Goal: Check status: Check status

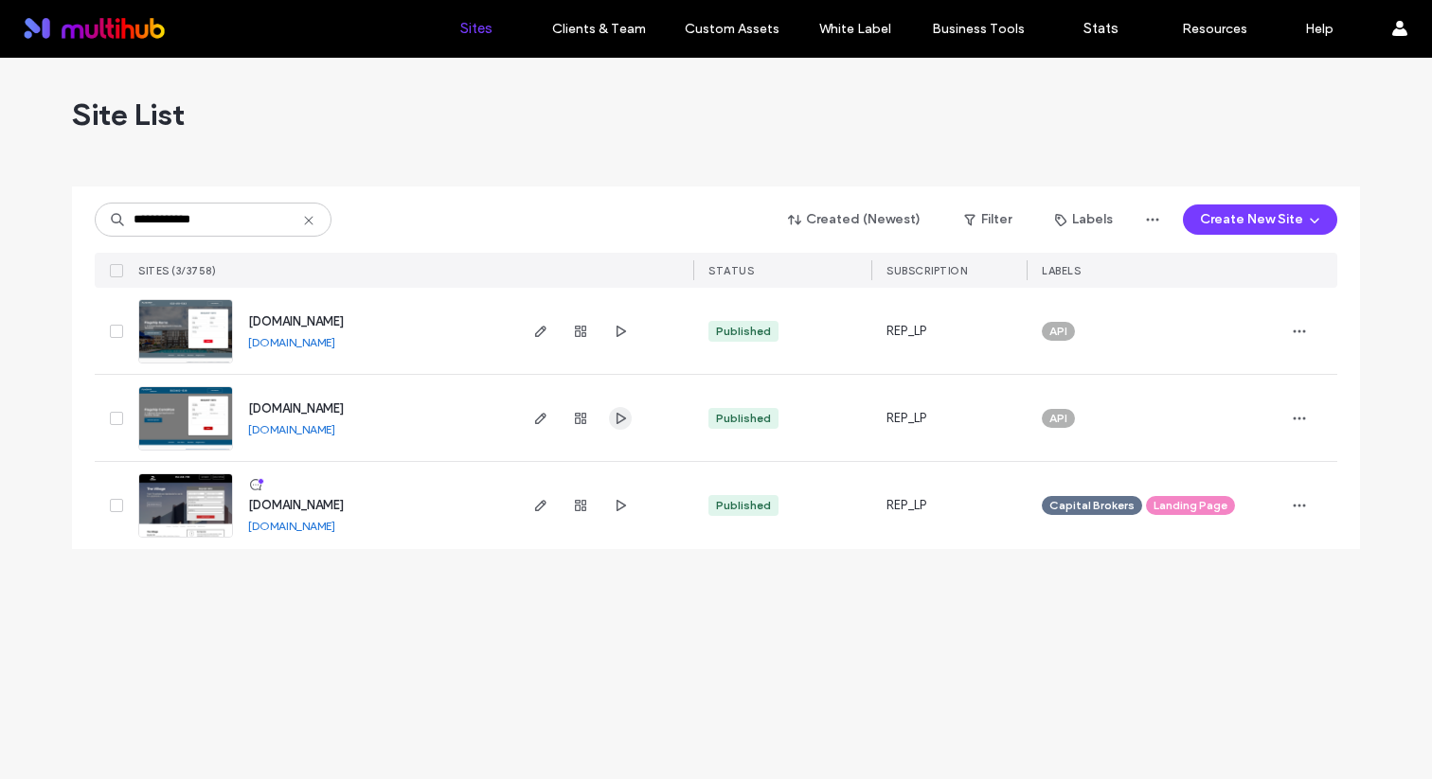
type input "**********"
click at [614, 420] on icon "button" at bounding box center [620, 418] width 15 height 15
click at [583, 421] on icon "button" at bounding box center [580, 418] width 15 height 15
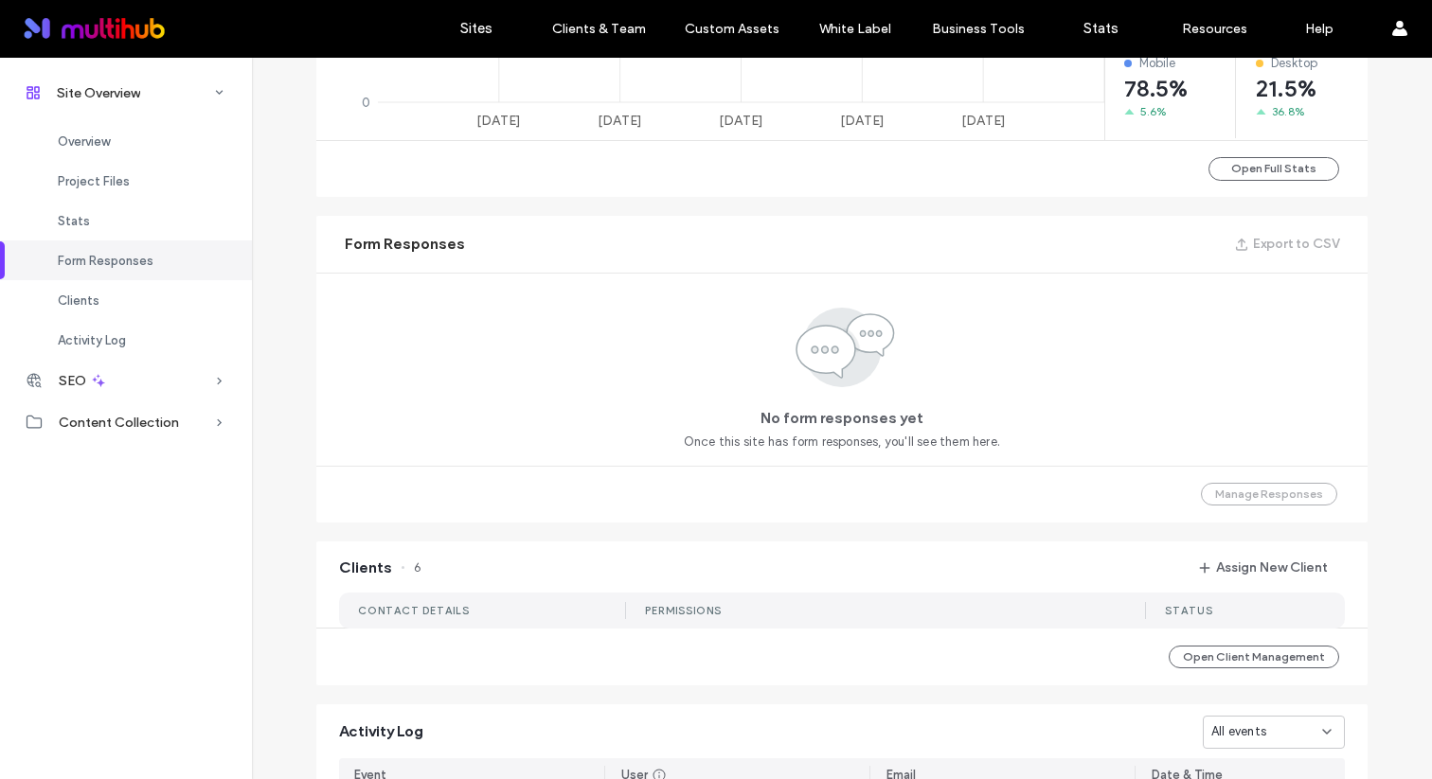
scroll to position [1296, 0]
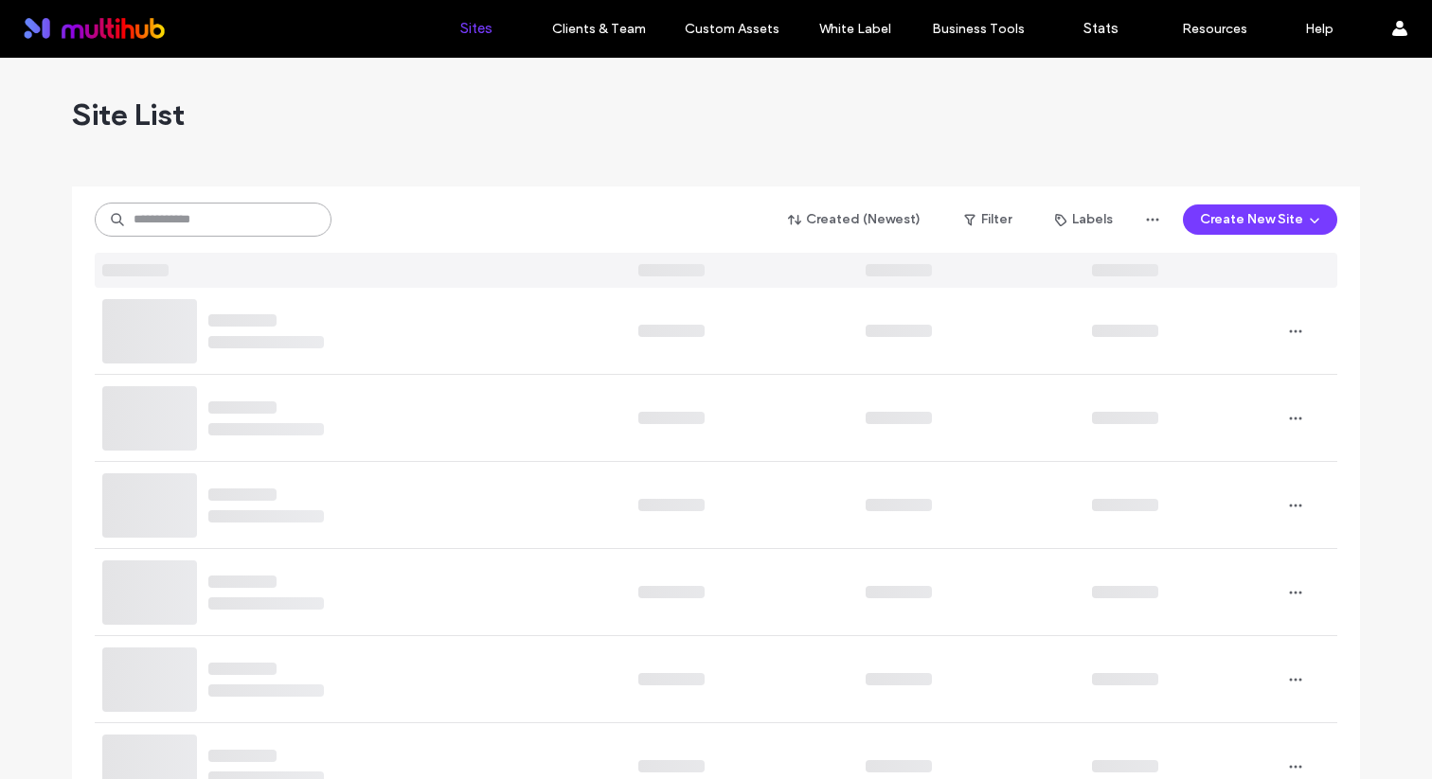
click at [163, 222] on input at bounding box center [213, 220] width 237 height 34
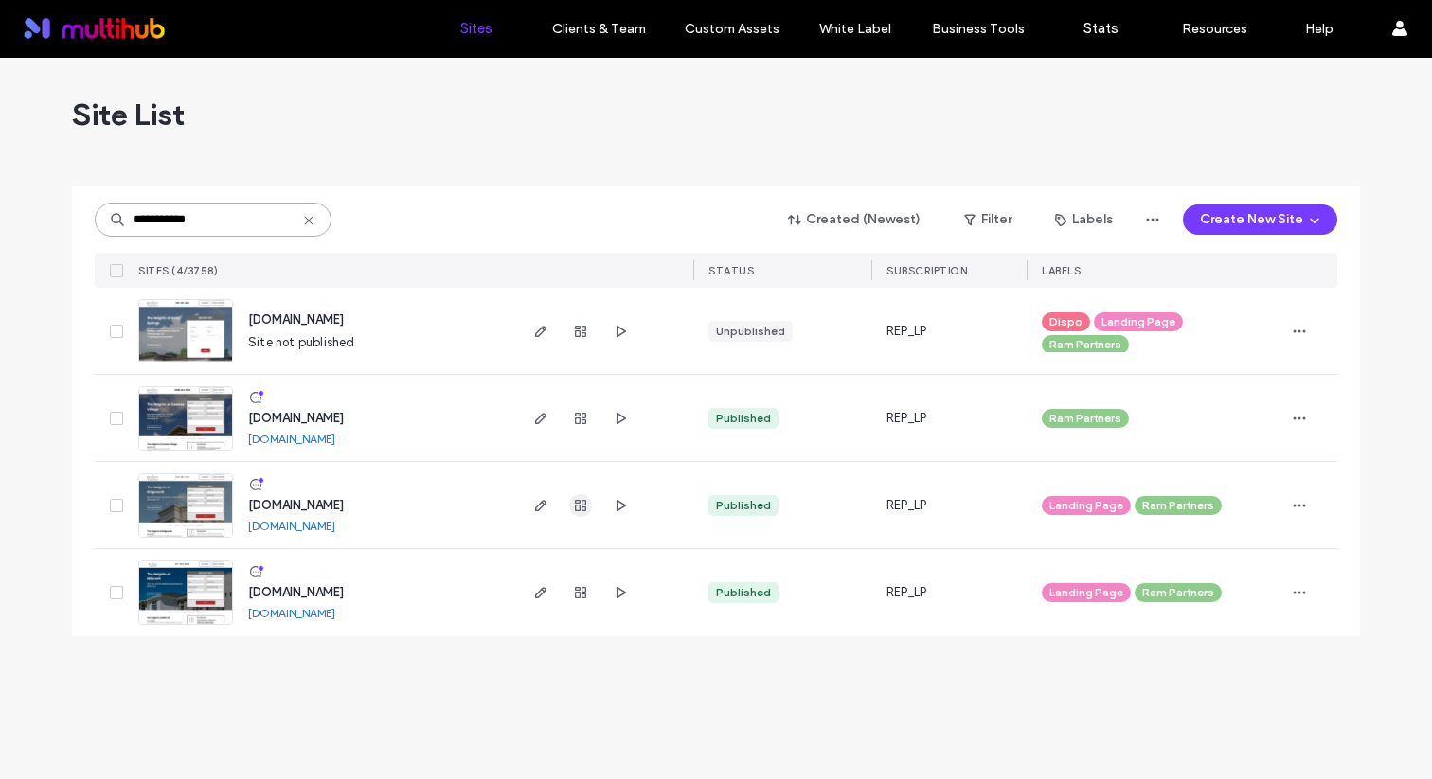
type input "**********"
click at [569, 500] on span "button" at bounding box center [580, 505] width 23 height 23
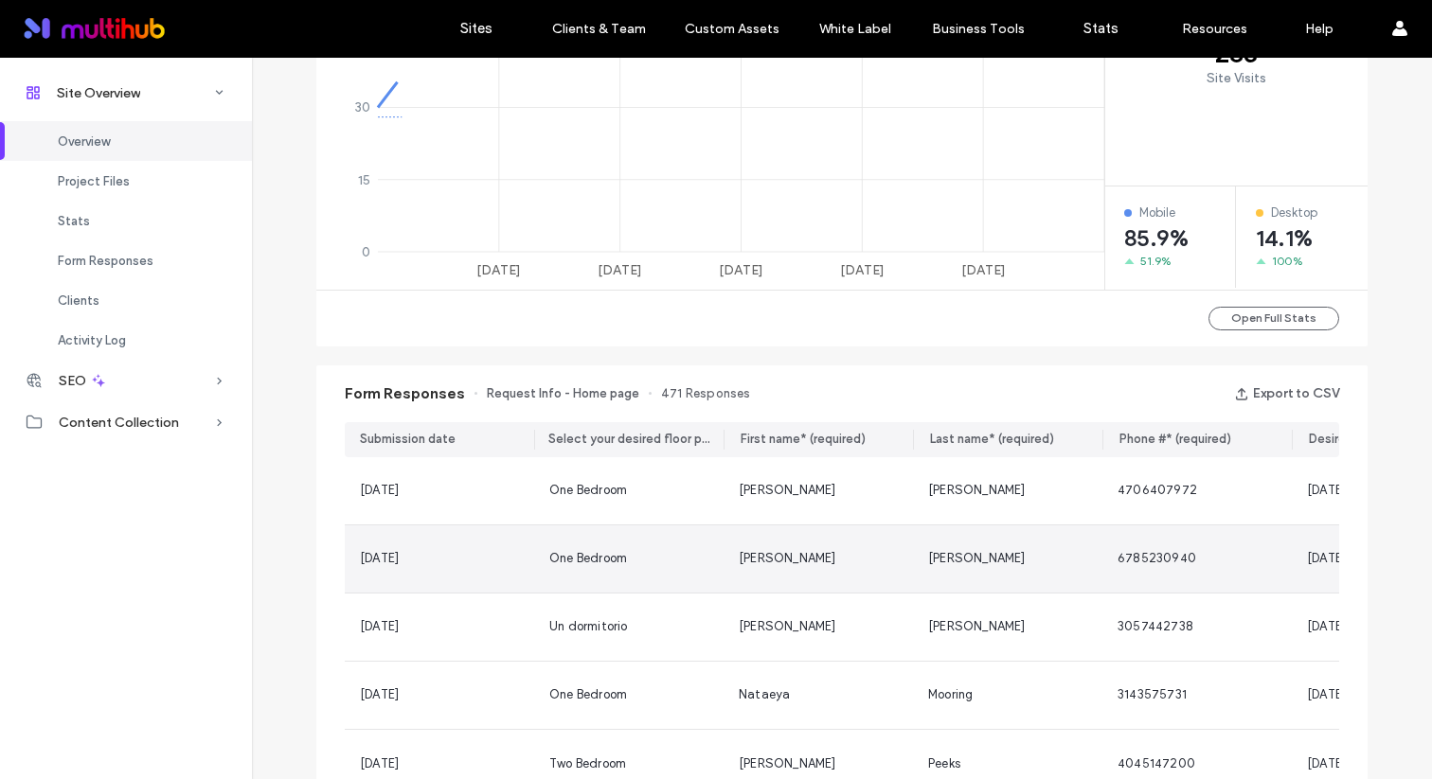
scroll to position [1237, 0]
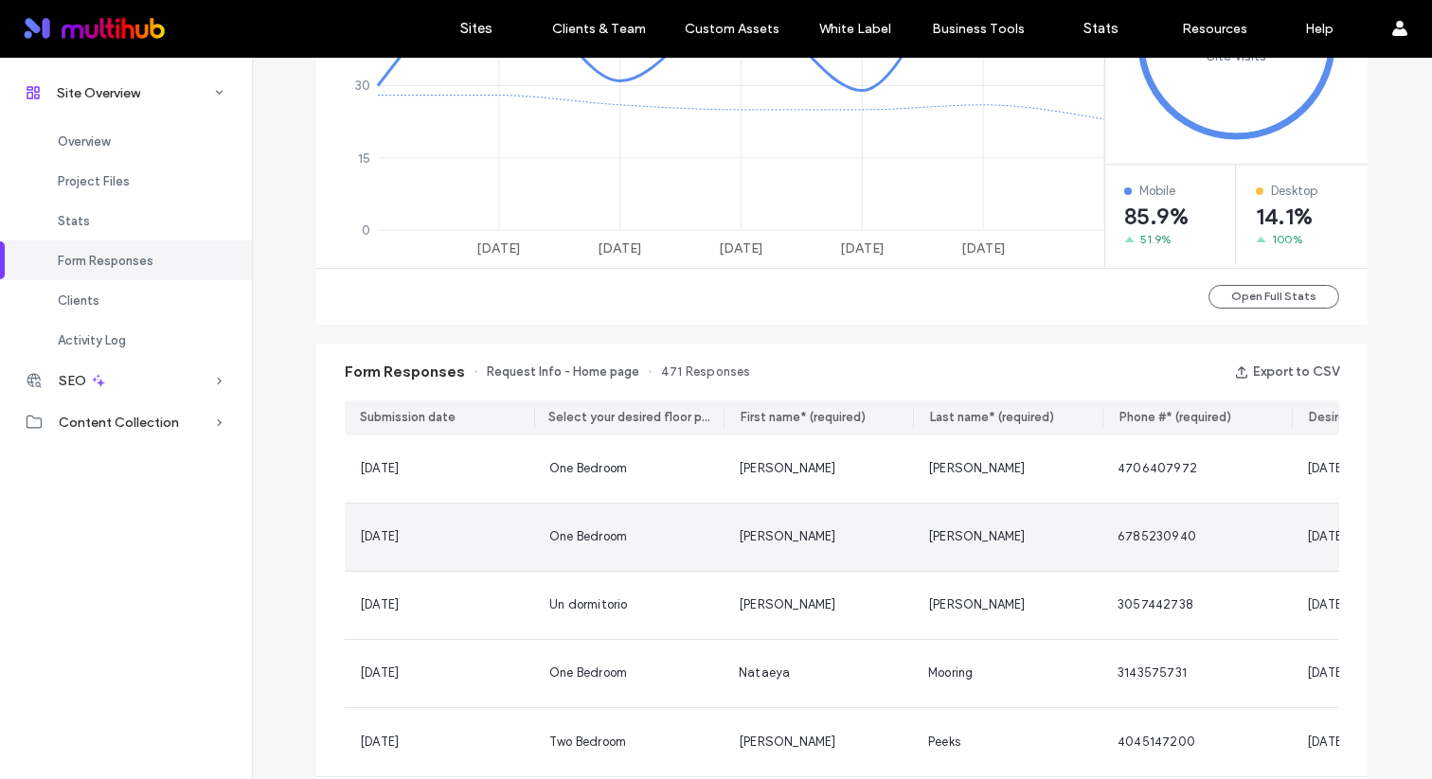
scroll to position [915, 0]
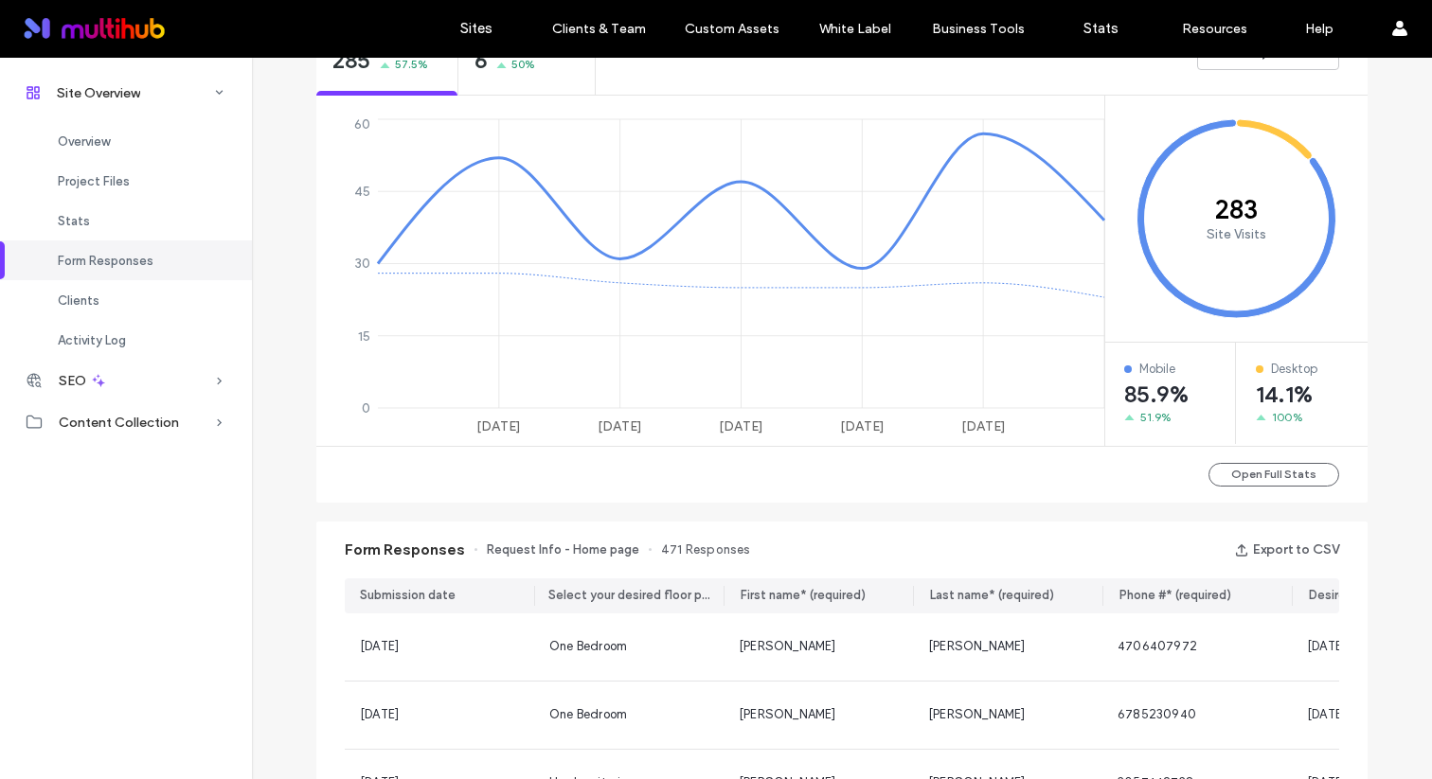
scroll to position [639, 0]
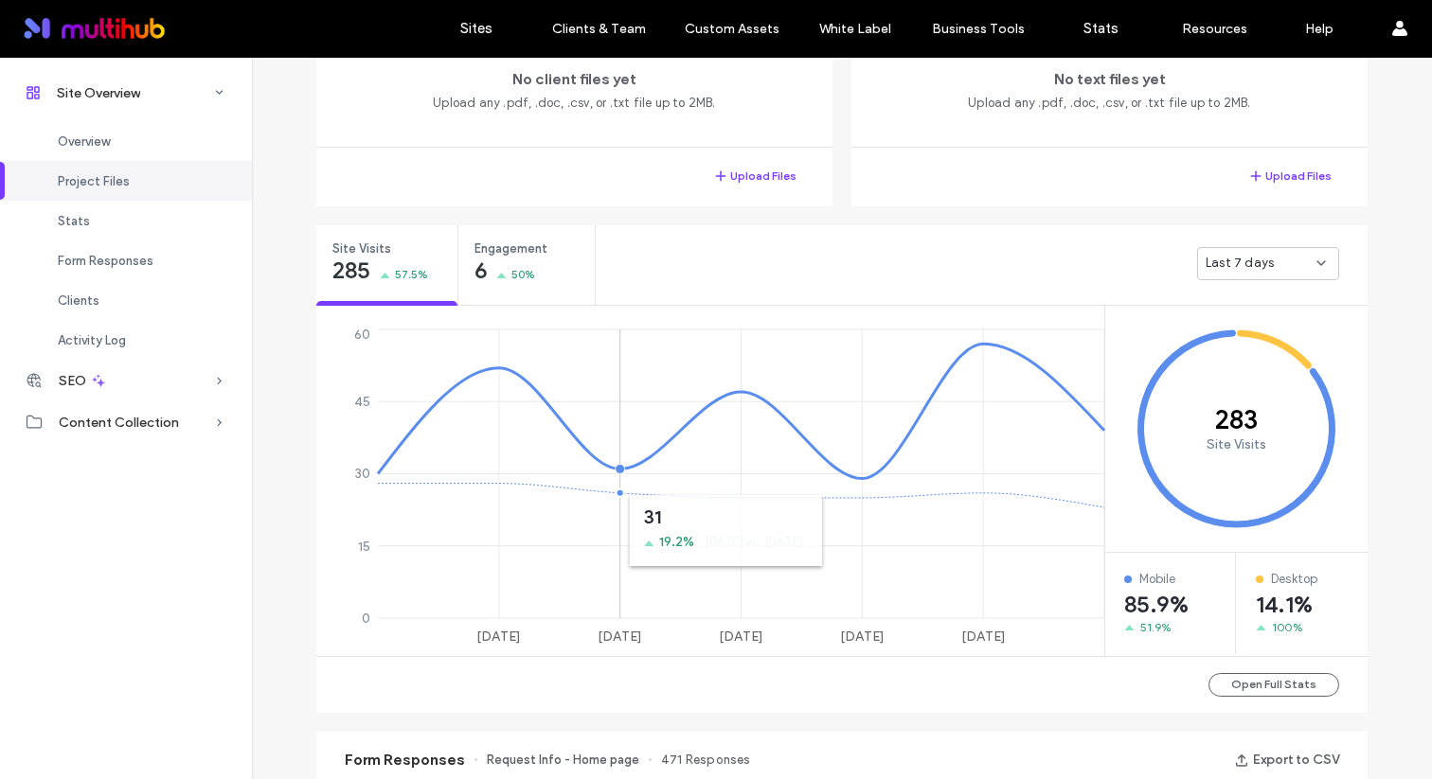
scroll to position [105, 0]
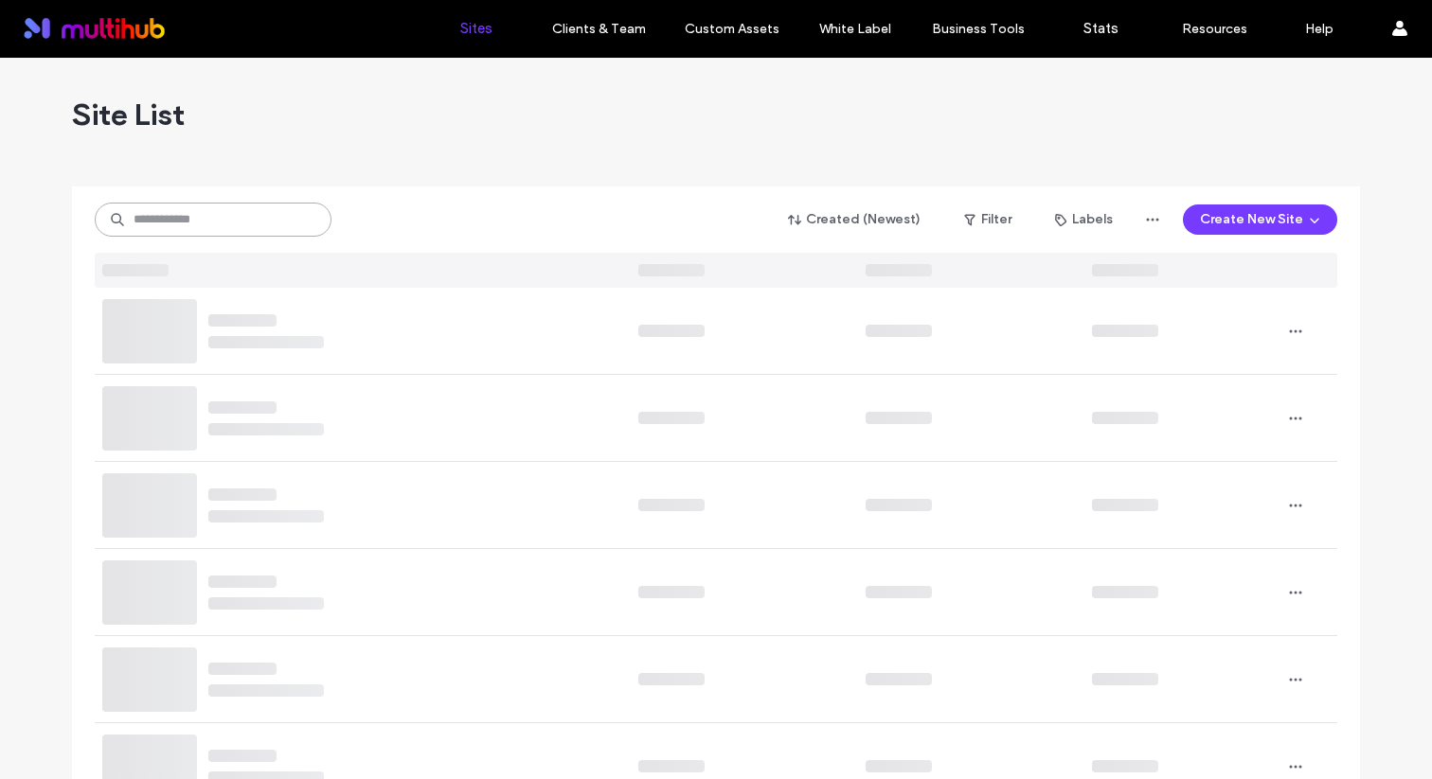
click at [189, 220] on input at bounding box center [213, 220] width 237 height 34
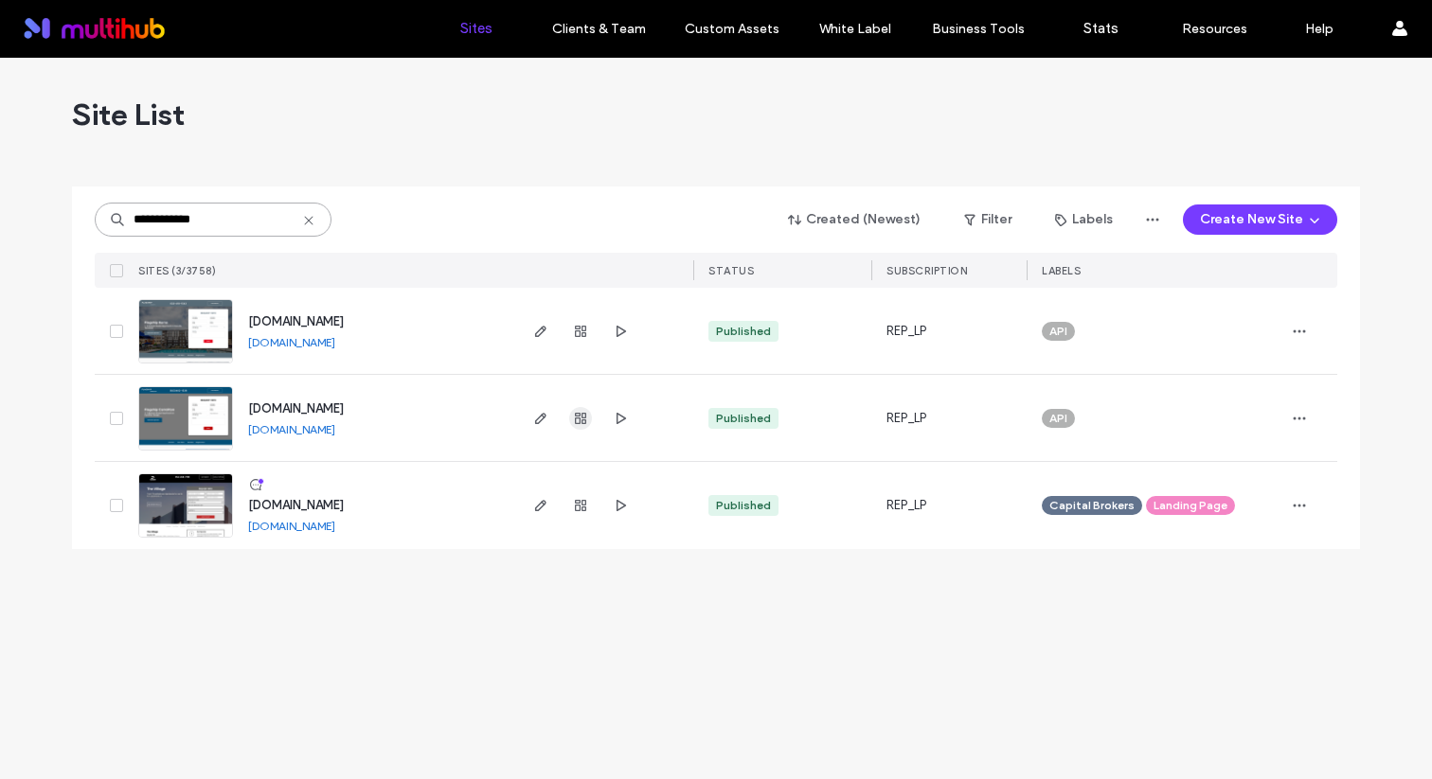
type input "**********"
click at [582, 425] on span "button" at bounding box center [580, 418] width 23 height 23
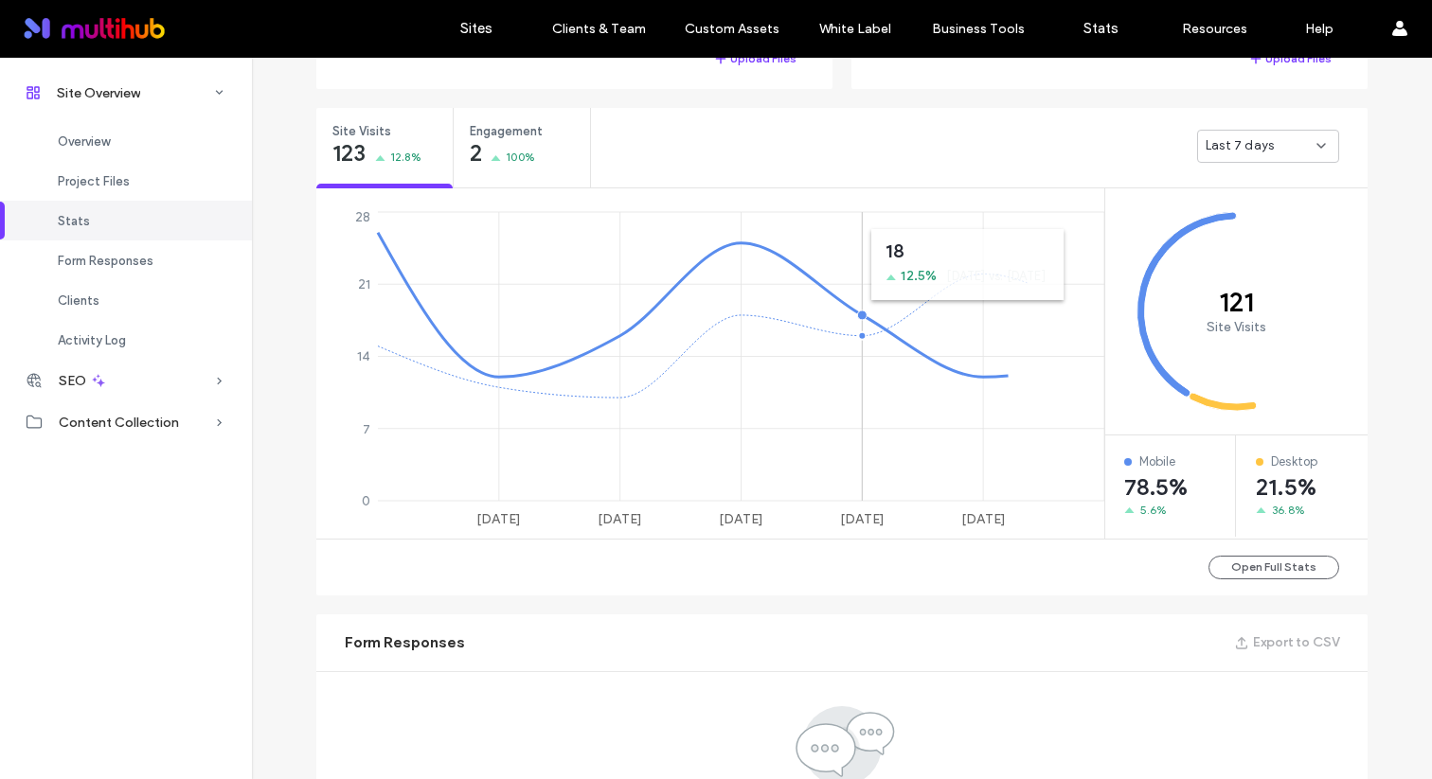
scroll to position [699, 0]
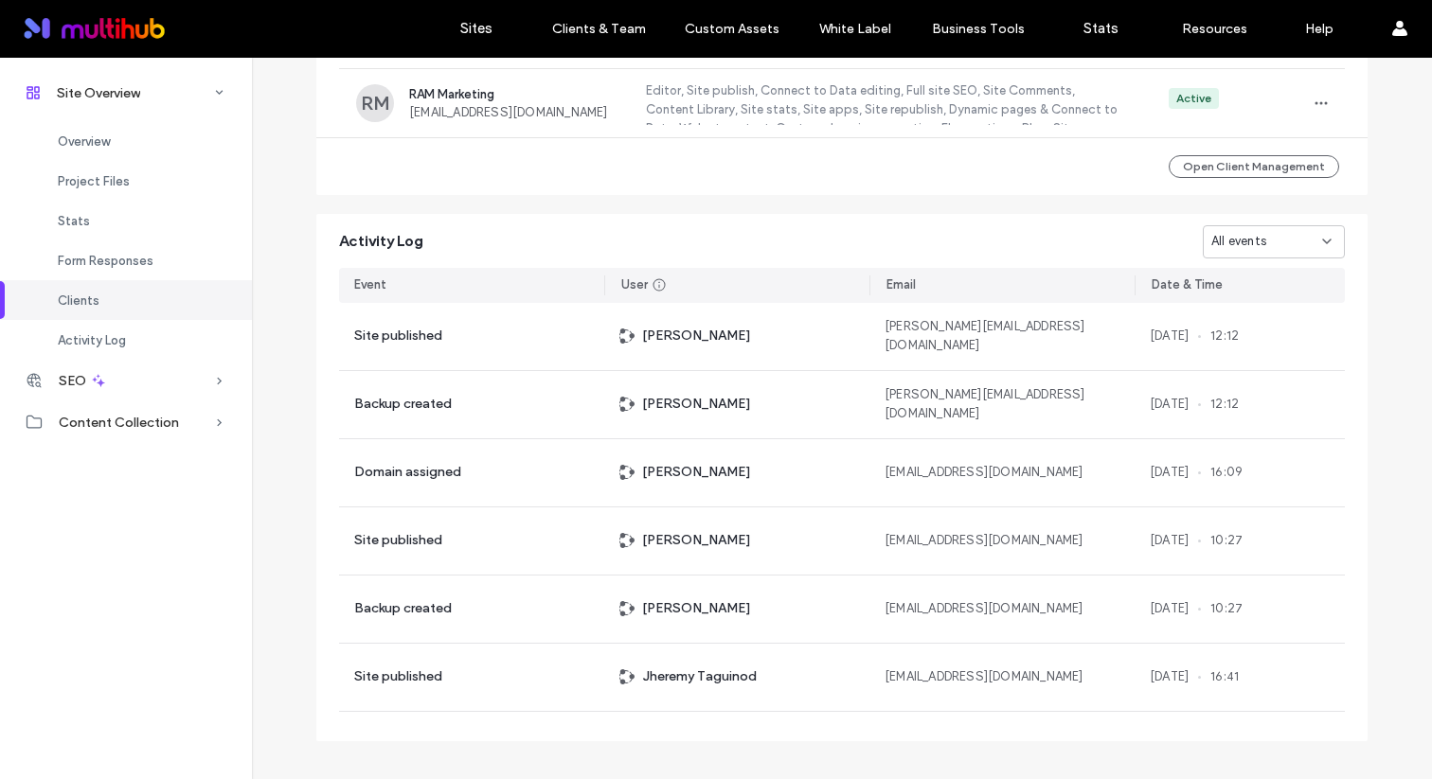
scroll to position [1853, 0]
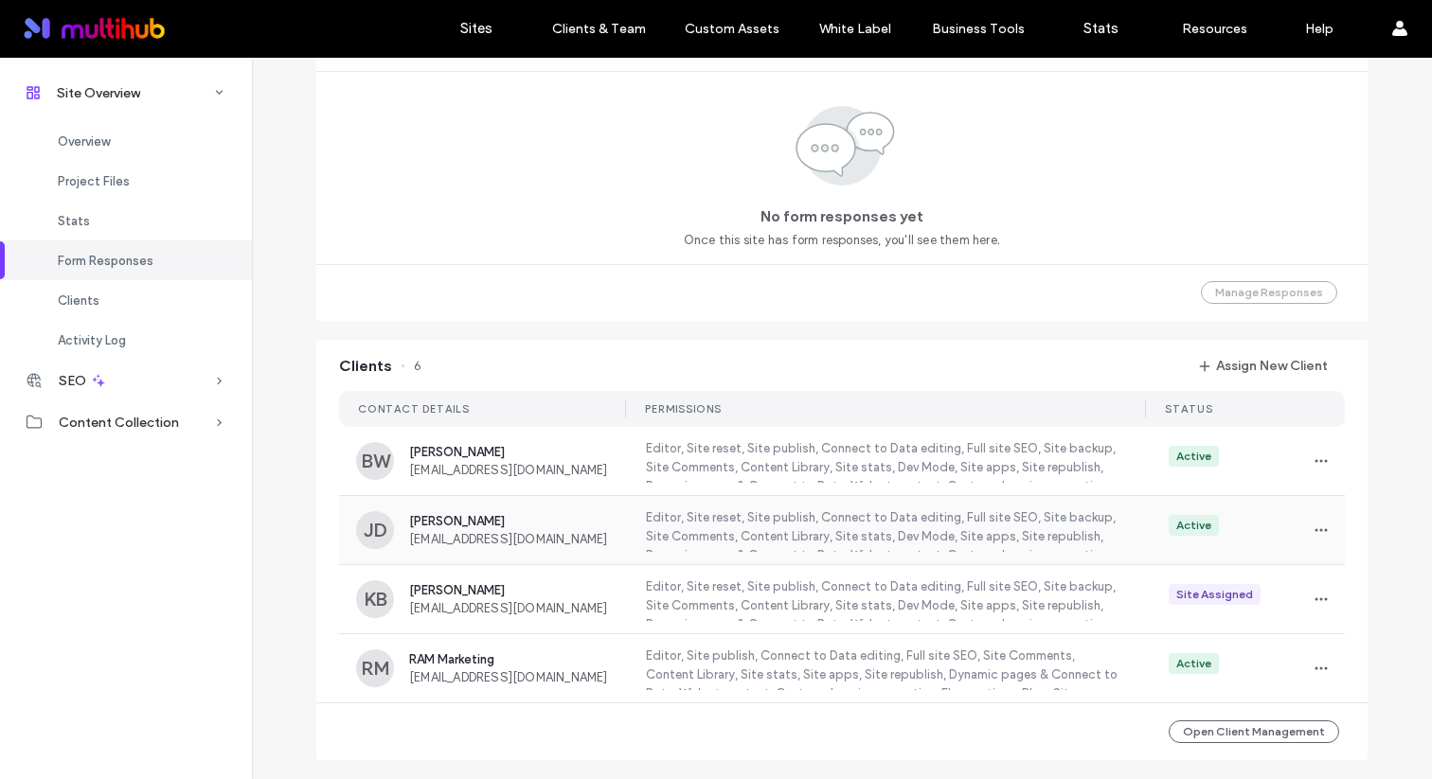
scroll to position [138, 0]
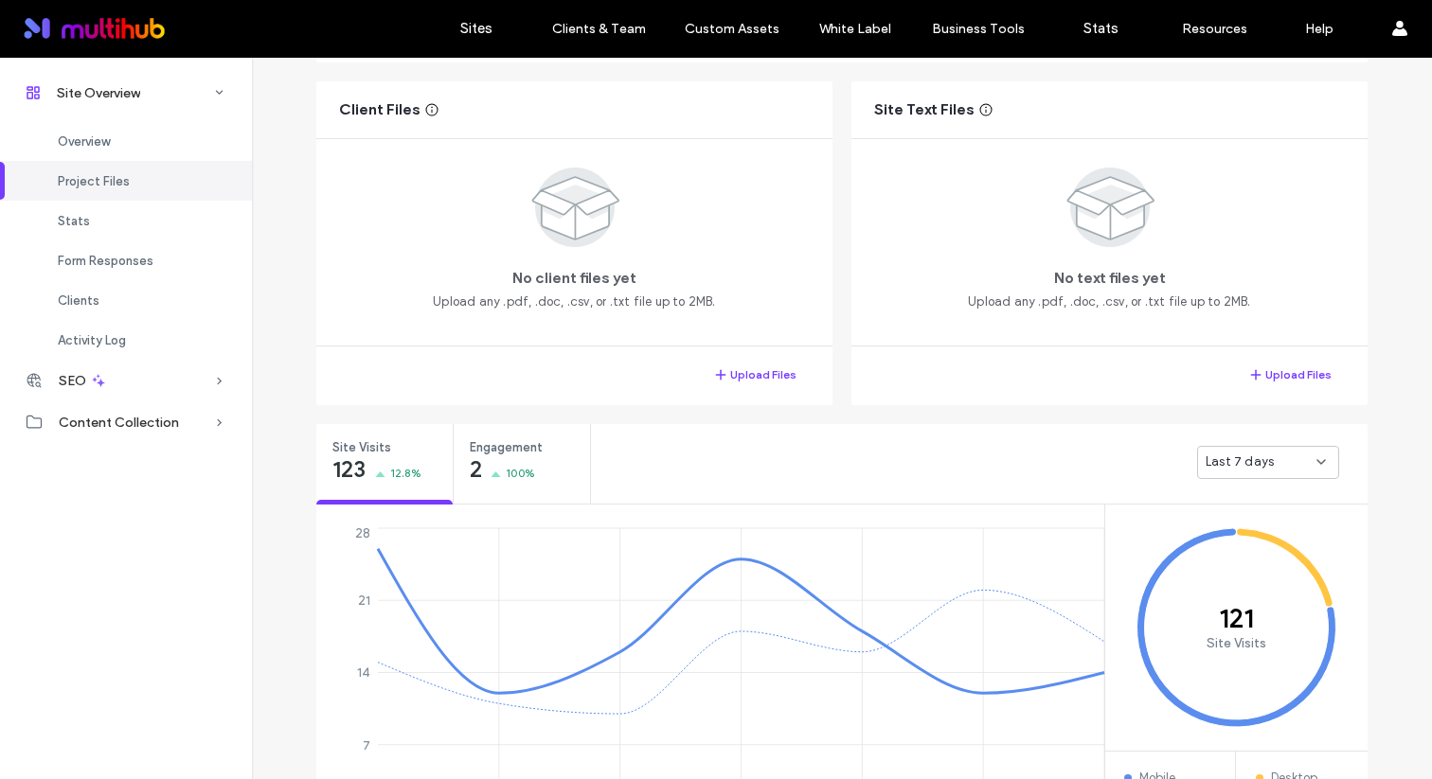
scroll to position [503, 0]
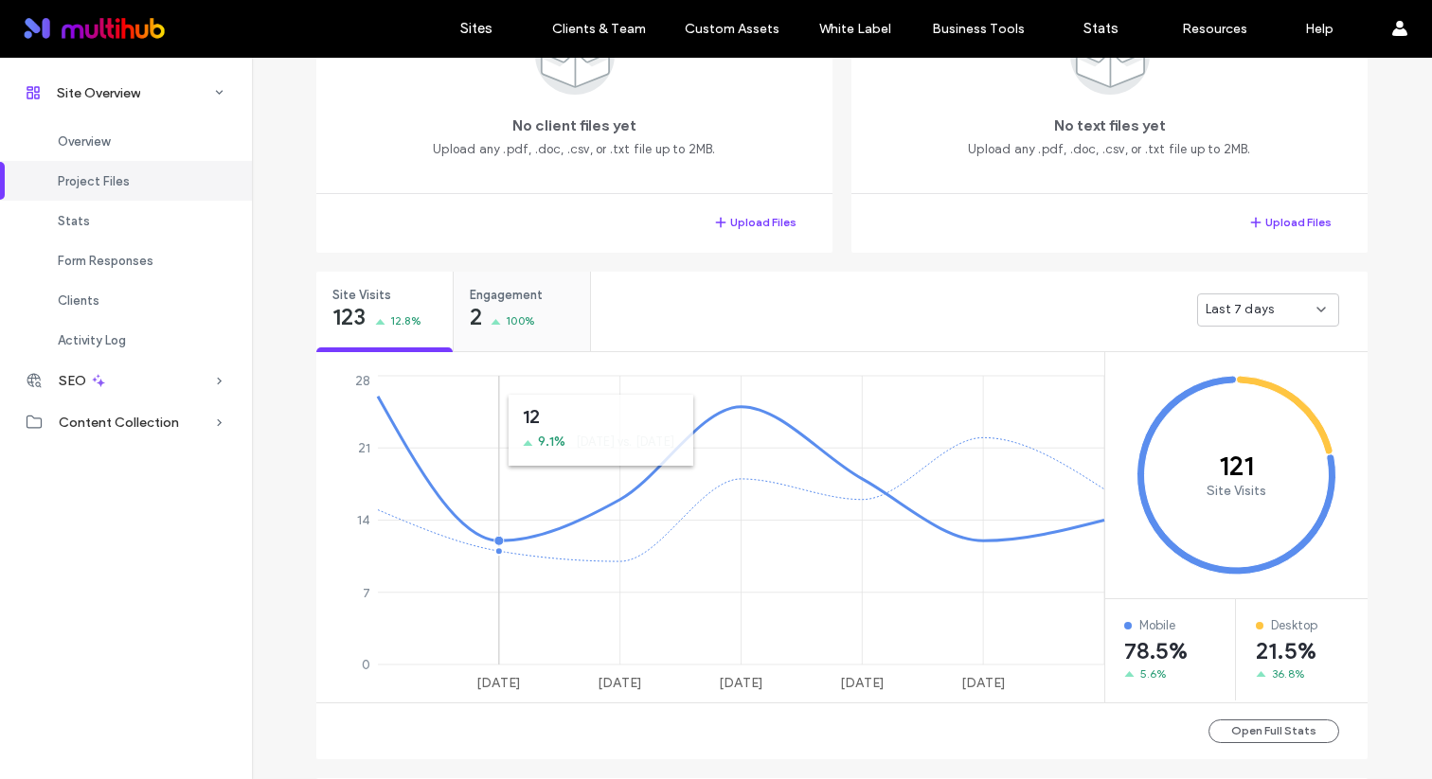
click at [525, 343] on div "Engagement 2 100%" at bounding box center [522, 312] width 137 height 80
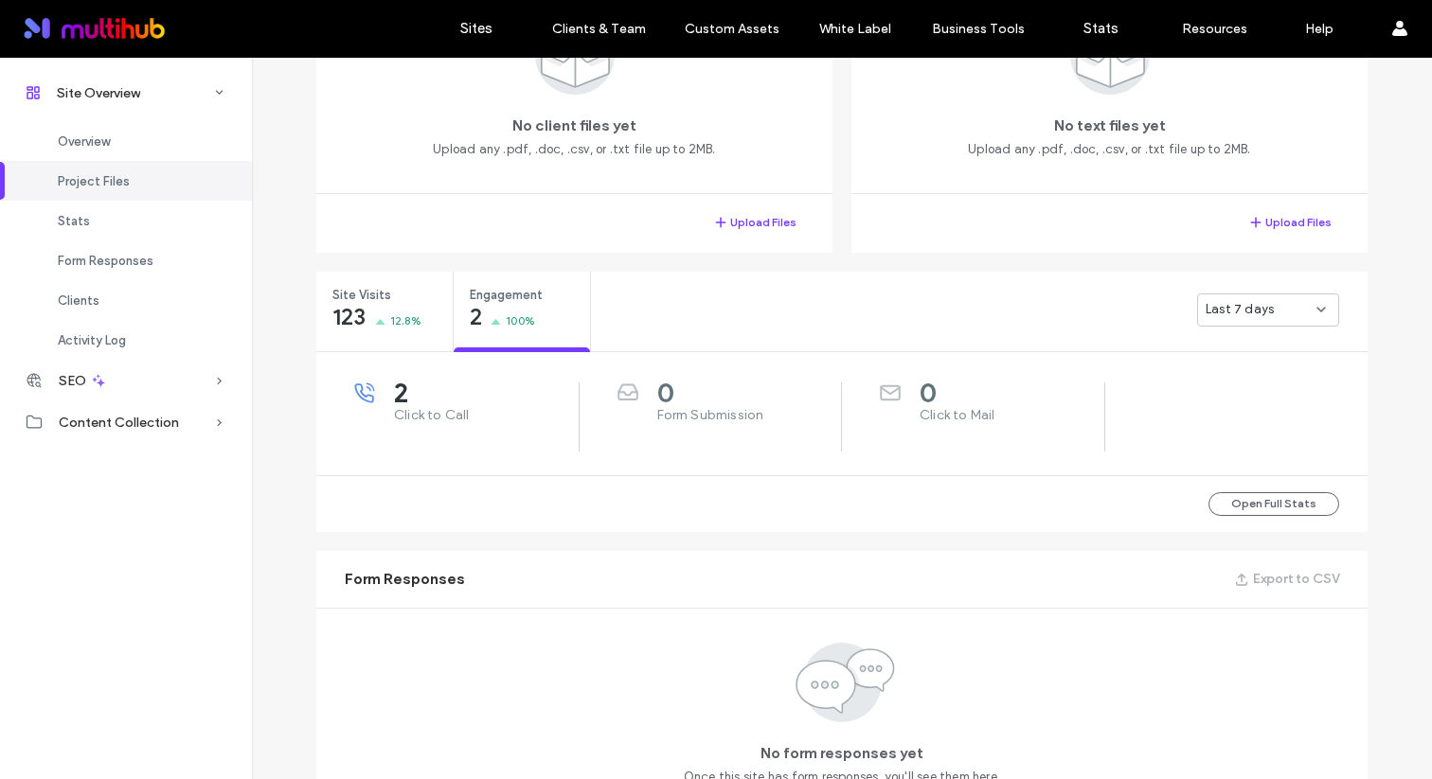
click at [1260, 319] on div "Last 7 days" at bounding box center [1268, 310] width 142 height 33
click at [1242, 401] on span "Last 30 days" at bounding box center [1237, 409] width 76 height 19
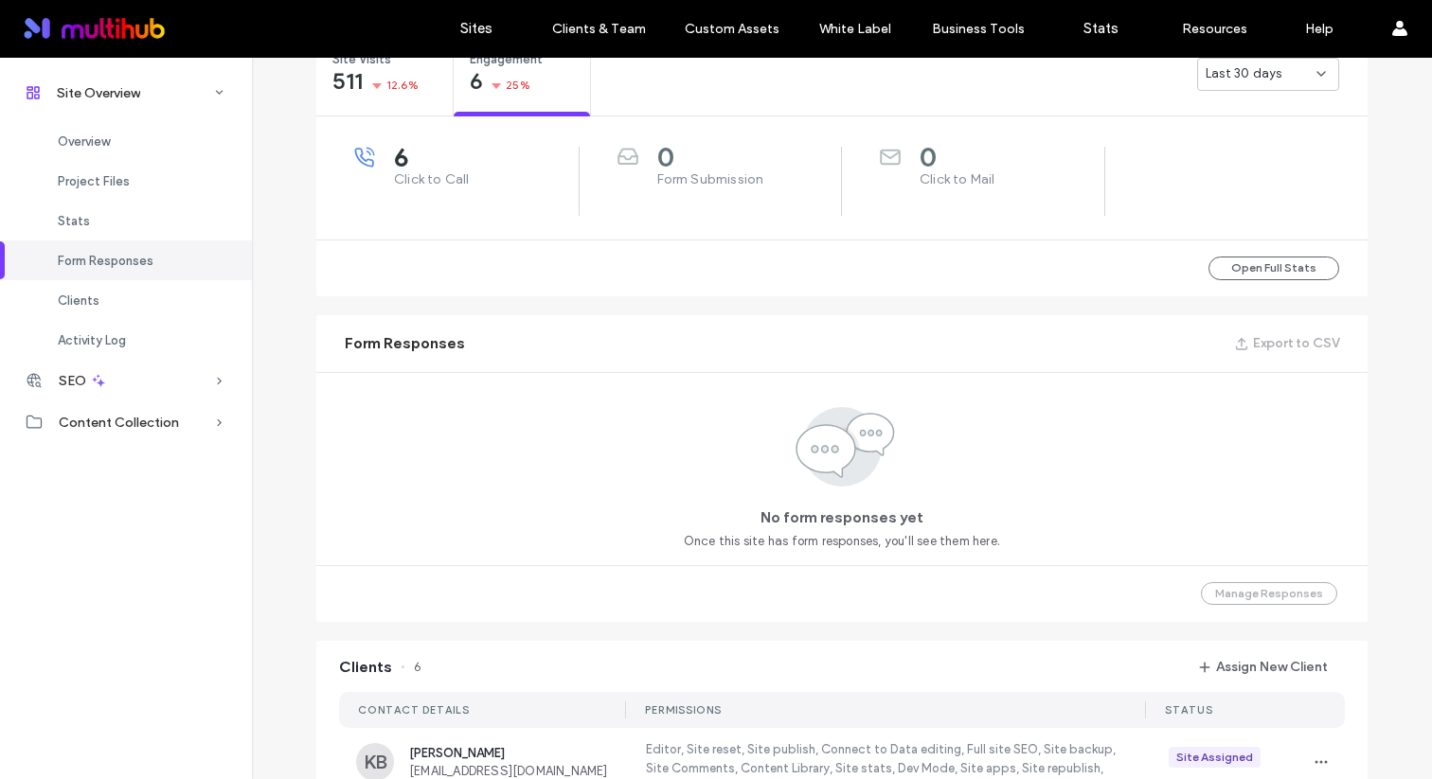
scroll to position [945, 0]
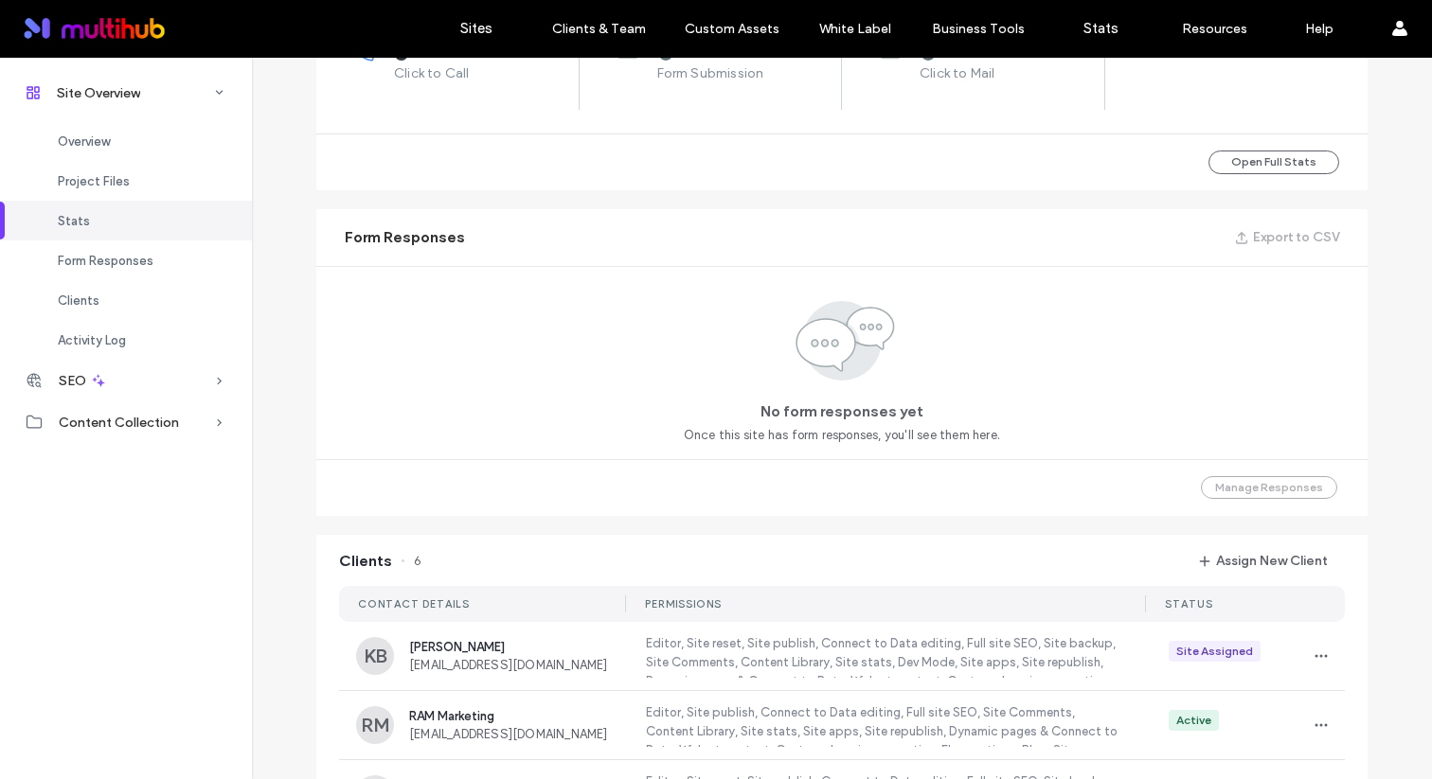
scroll to position [535, 0]
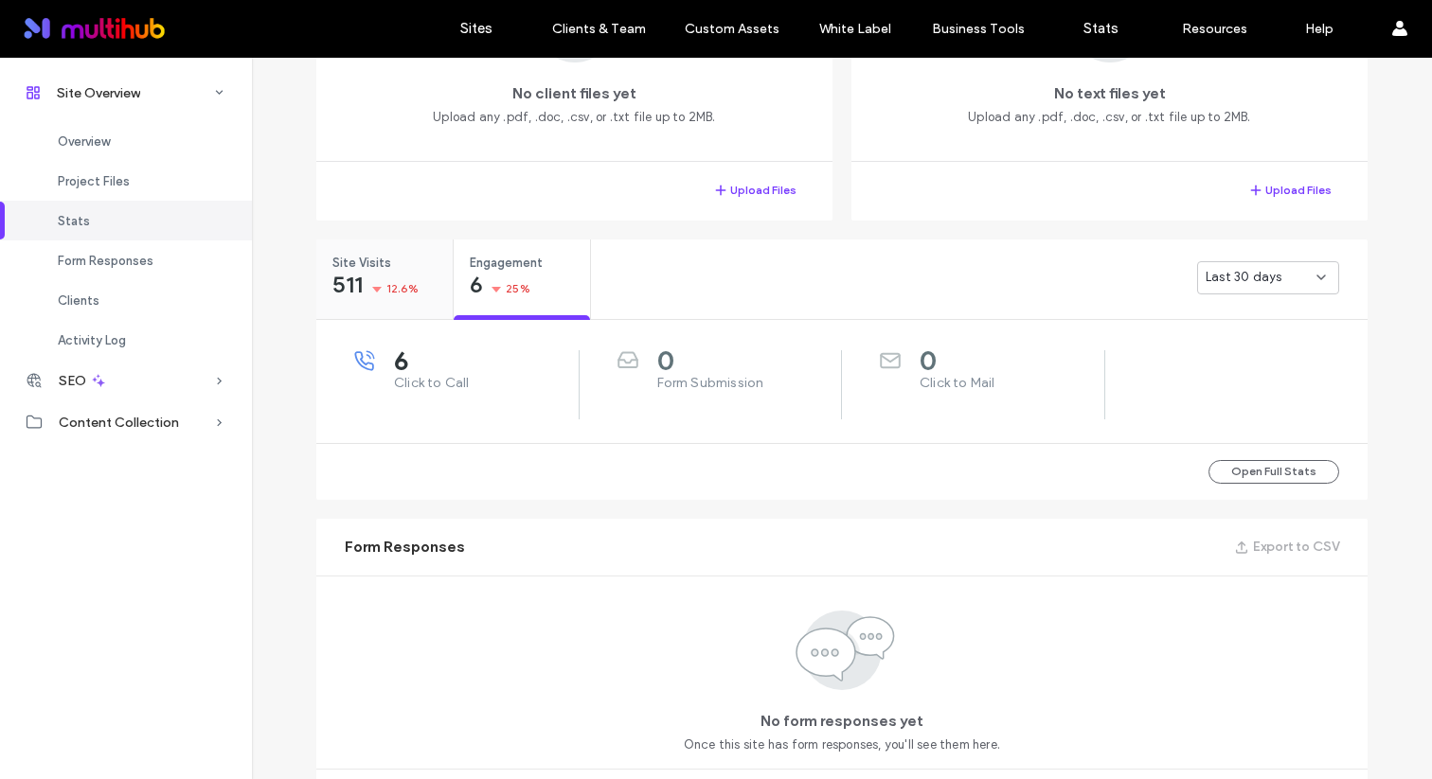
click at [363, 273] on div "Site Visits 511 12.6%" at bounding box center [384, 275] width 136 height 71
